Goal: Information Seeking & Learning: Learn about a topic

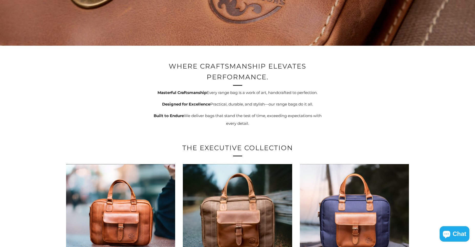
scroll to position [287, 0]
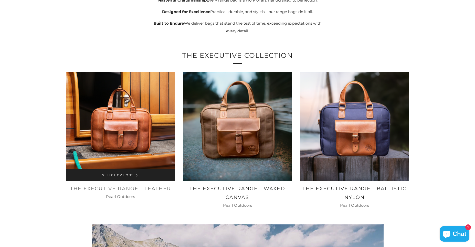
click at [101, 137] on img at bounding box center [120, 126] width 109 height 109
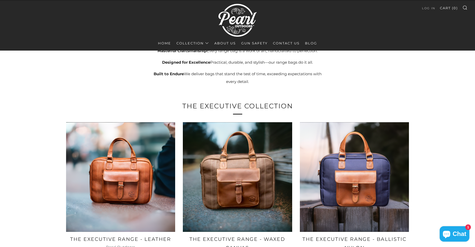
scroll to position [236, 0]
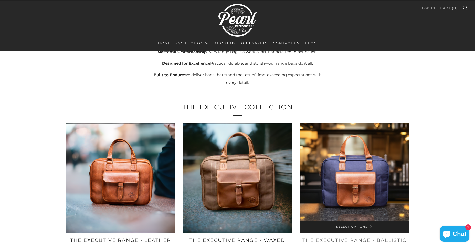
click at [342, 198] on img at bounding box center [354, 177] width 109 height 109
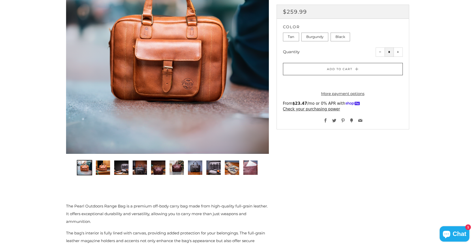
scroll to position [116, 0]
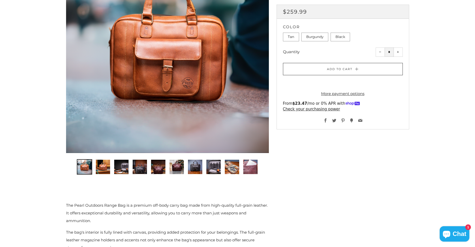
click at [121, 168] on img "3 of 10" at bounding box center [121, 166] width 14 height 14
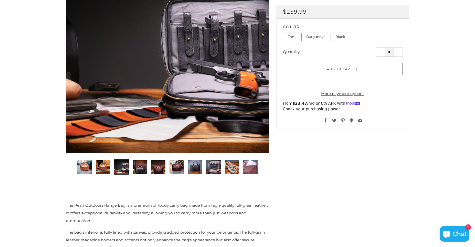
scroll to position [117, 1]
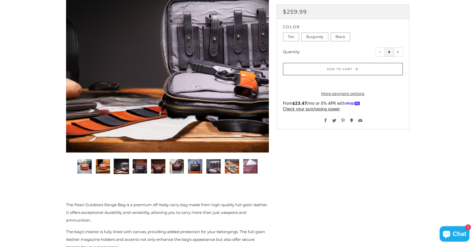
click at [137, 167] on img "4 of 10" at bounding box center [140, 166] width 14 height 14
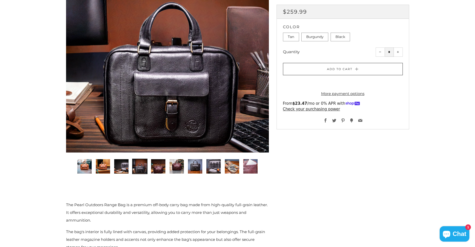
scroll to position [118, 1]
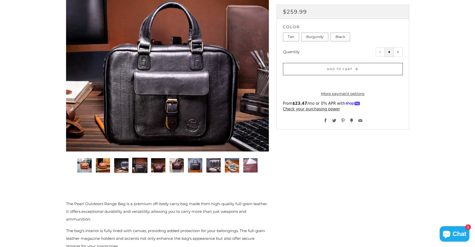
click at [153, 166] on img "5 of 10" at bounding box center [158, 165] width 14 height 14
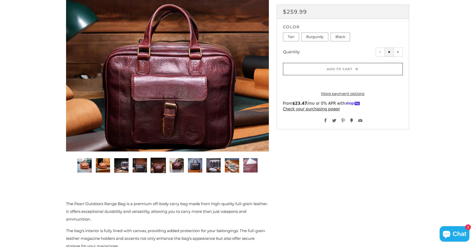
scroll to position [118, 0]
click at [175, 166] on img "6 of 10" at bounding box center [177, 165] width 14 height 14
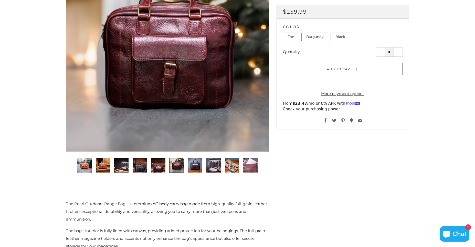
click at [212, 165] on img "8 of 10" at bounding box center [214, 165] width 14 height 14
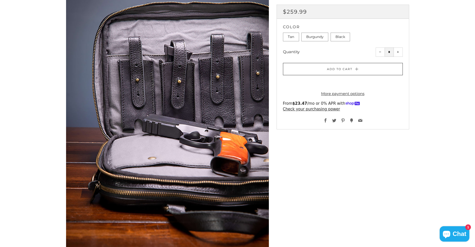
click at [212, 165] on div at bounding box center [167, 100] width 203 height 305
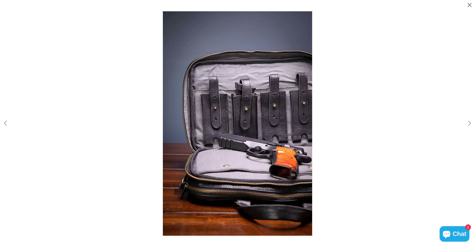
click at [469, 5] on button "Close (esc)" at bounding box center [470, 5] width 11 height 11
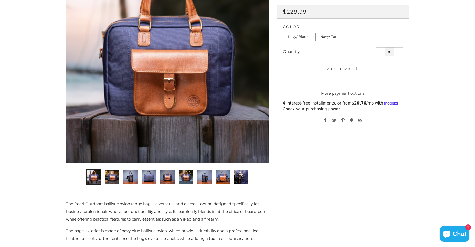
scroll to position [107, 0]
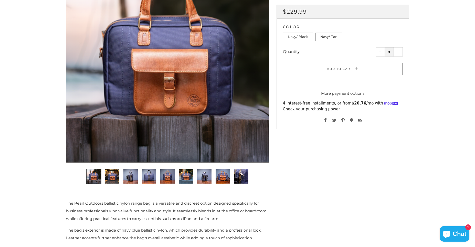
click at [132, 177] on img "3 of 9" at bounding box center [131, 176] width 14 height 14
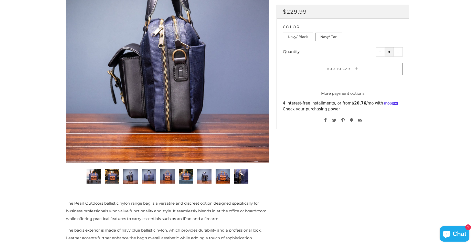
click at [168, 179] on img "5 of 9" at bounding box center [167, 176] width 14 height 14
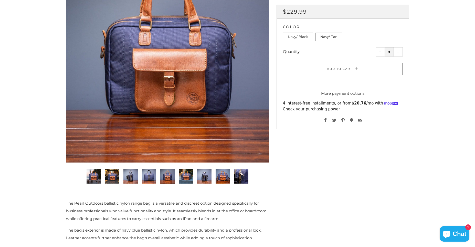
click at [181, 177] on img "6 of 9" at bounding box center [186, 176] width 14 height 14
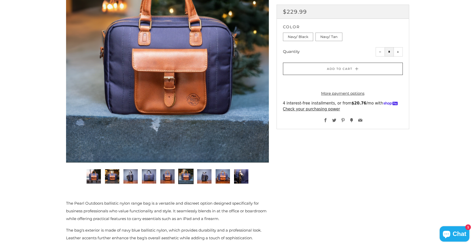
click at [201, 176] on img "7 of 9" at bounding box center [204, 176] width 14 height 14
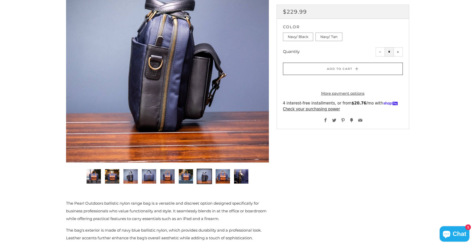
click at [222, 179] on img "8 of 9" at bounding box center [223, 176] width 14 height 14
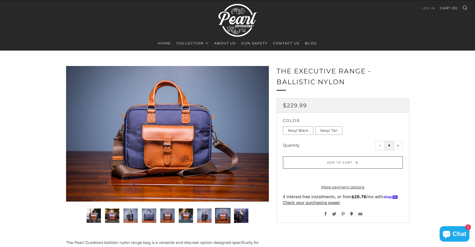
scroll to position [0, 0]
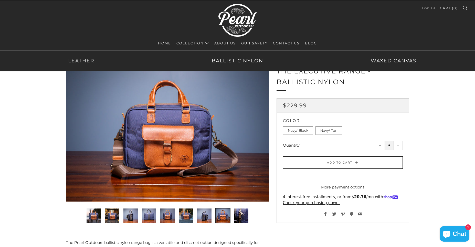
click at [194, 42] on link "Collection" at bounding box center [193, 43] width 33 height 8
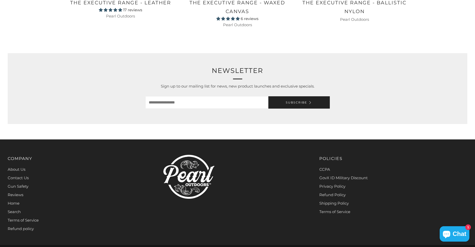
scroll to position [381, 0]
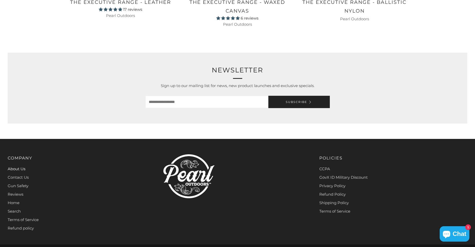
click at [24, 169] on link "About Us" at bounding box center [17, 168] width 18 height 5
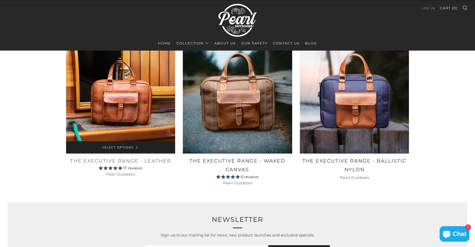
scroll to position [837, 0]
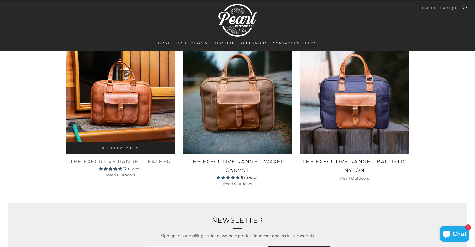
click at [126, 112] on img at bounding box center [120, 99] width 109 height 109
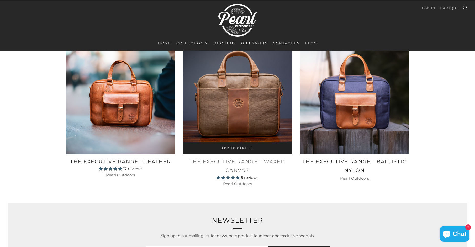
click at [246, 125] on img at bounding box center [237, 99] width 109 height 109
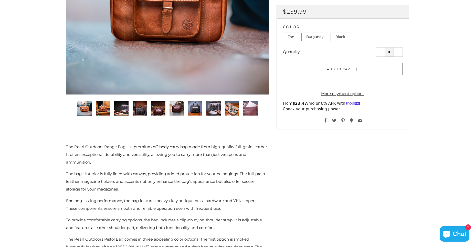
scroll to position [175, 0]
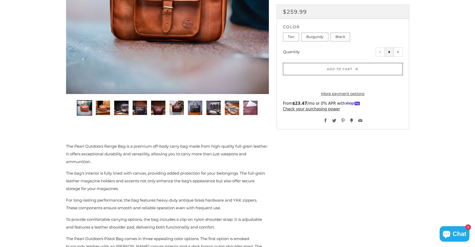
click at [123, 110] on img "3 of 10" at bounding box center [121, 107] width 14 height 14
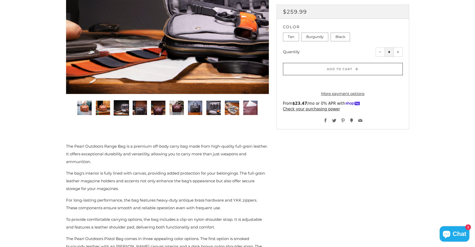
click at [214, 108] on img "8 of 10" at bounding box center [214, 107] width 14 height 14
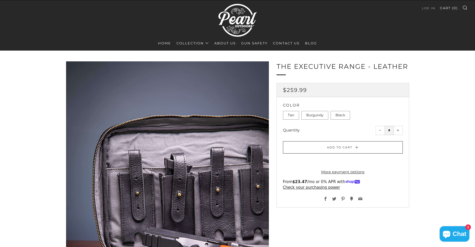
scroll to position [6, 0]
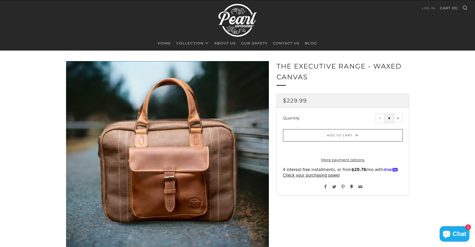
scroll to position [5, 0]
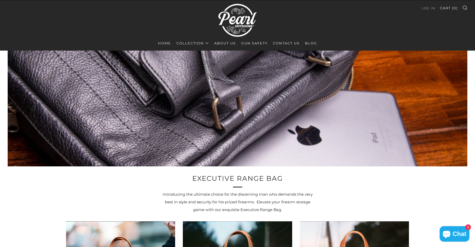
scroll to position [28, 0]
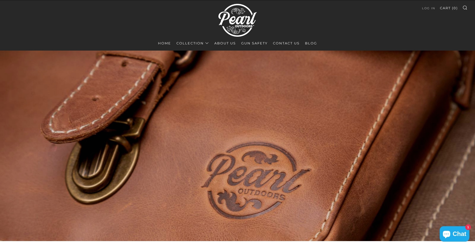
scroll to position [236, 0]
